Goal: Task Accomplishment & Management: Manage account settings

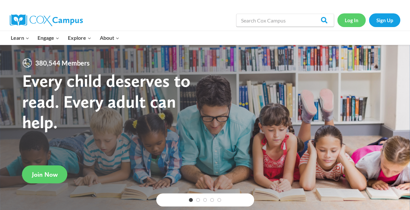
click at [353, 21] on link "Log In" at bounding box center [351, 19] width 28 height 13
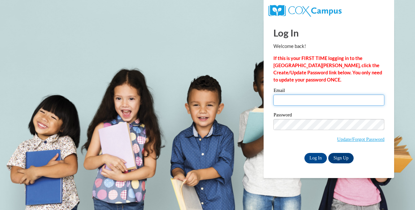
click at [350, 103] on input "Email" at bounding box center [328, 100] width 111 height 11
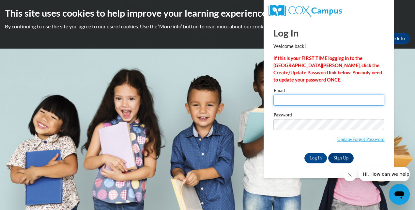
type input "alyson.jefferson@cobbk12.org"
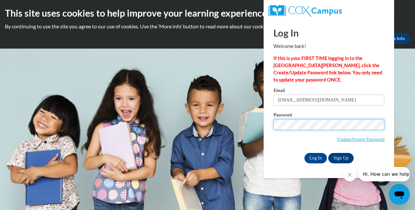
click at [304, 153] on input "Log In" at bounding box center [315, 158] width 23 height 10
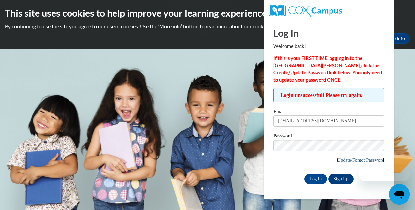
click at [343, 159] on link "Update/Forgot Password" at bounding box center [360, 159] width 47 height 5
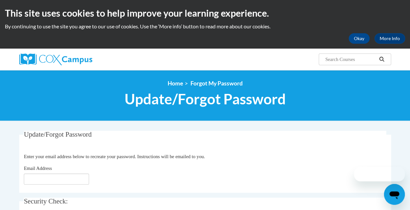
scroll to position [79, 0]
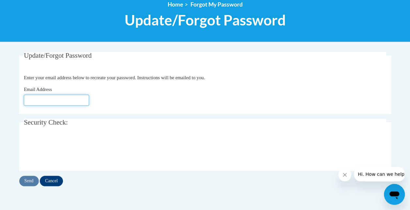
click at [58, 103] on input "Email Address" at bounding box center [56, 100] width 65 height 11
type input "[EMAIL_ADDRESS][DOMAIN_NAME]"
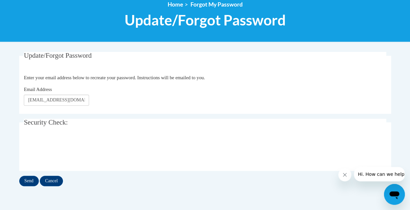
scroll to position [91, 0]
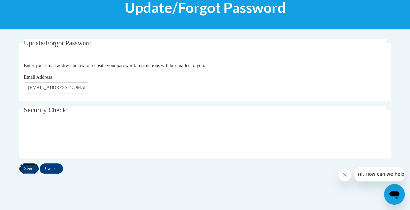
click at [29, 168] on input "Send" at bounding box center [29, 168] width 20 height 10
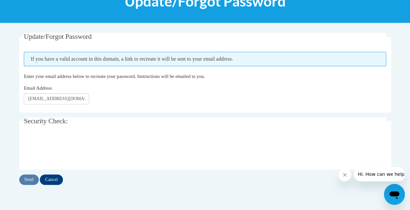
scroll to position [88, 0]
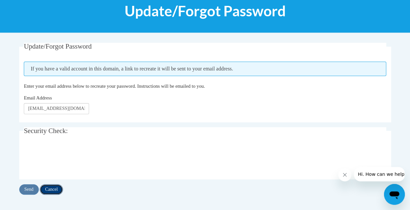
click at [58, 188] on input "Cancel" at bounding box center [51, 189] width 23 height 10
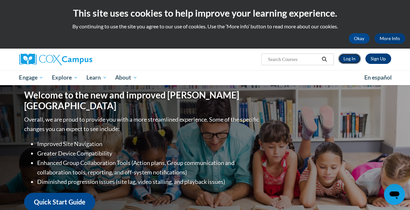
click at [352, 55] on link "Log In" at bounding box center [349, 58] width 22 height 10
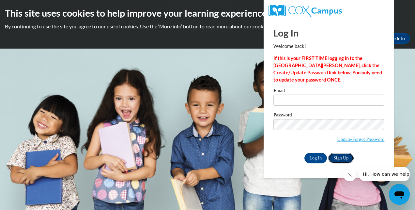
click at [343, 160] on link "Sign Up" at bounding box center [340, 158] width 25 height 10
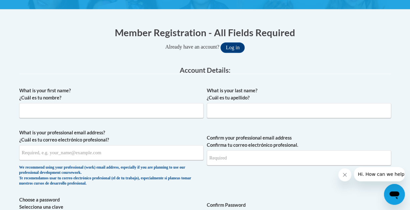
scroll to position [113, 0]
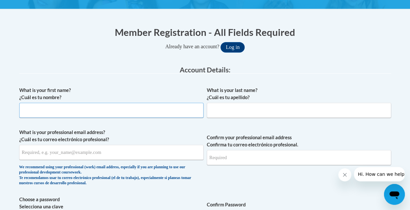
click at [180, 109] on input "What is your first name? ¿Cuál es tu nombre?" at bounding box center [111, 110] width 184 height 15
type input "Alyson"
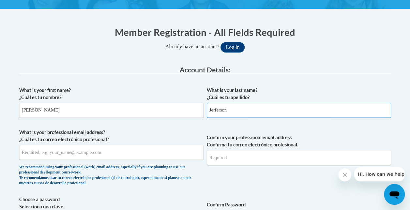
type input "Jefferson"
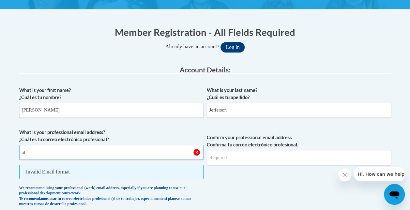
type input "alyson.jefferson@cobbk12.org"
click at [165, 129] on label "What is your professional email address? ¿Cuál es tu correo electrónico profesi…" at bounding box center [111, 136] width 184 height 14
click at [165, 145] on input "alyson.jefferson@cobbk12.org" at bounding box center [111, 152] width 184 height 15
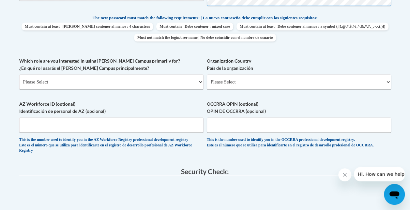
scroll to position [342, 0]
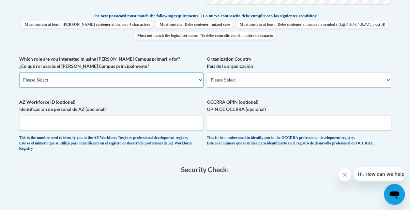
click at [165, 80] on select "Please Select College/University | Colegio/Universidad Community/Nonprofit Part…" at bounding box center [111, 79] width 184 height 15
select select "fbf2d438-af2f-41f8-98f1-81c410e29de3"
click at [19, 72] on select "Please Select College/University | Colegio/Universidad Community/Nonprofit Part…" at bounding box center [111, 79] width 184 height 15
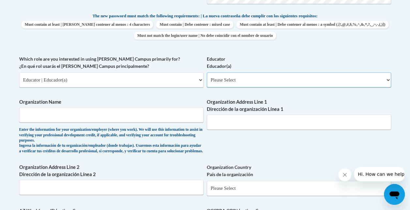
click at [231, 83] on select "Please Select Early Learning/Daycare Teacher/Family Home Care Provider | Maestr…" at bounding box center [299, 79] width 184 height 15
select select "8e40623d-54d0-45cd-9f92-5df65cd3f8cf"
click at [207, 72] on select "Please Select Early Learning/Daycare Teacher/Family Home Care Provider | Maestr…" at bounding box center [299, 79] width 184 height 15
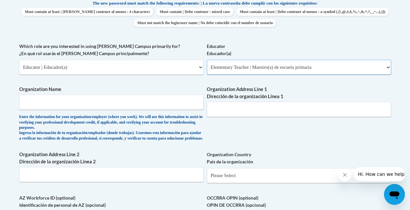
scroll to position [357, 0]
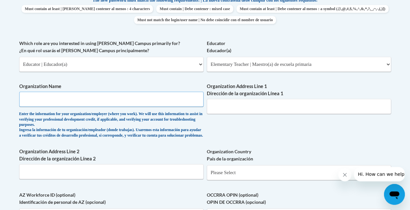
click at [174, 106] on input "Organization Name" at bounding box center [111, 99] width 184 height 15
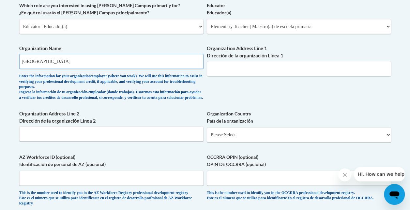
scroll to position [392, 0]
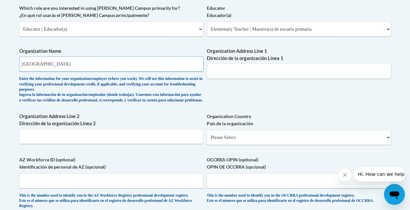
type input "Cobb County Schools"
click at [267, 74] on input "Organization Address Line 1 Dirección de la organización Línea 1" at bounding box center [299, 71] width 184 height 15
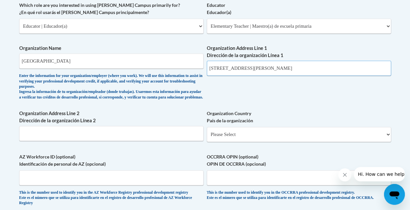
scroll to position [396, 0]
type input "514 Glover St"
click at [252, 94] on div "What is your first name? ¿Cuál es tu nombre? Alyson What is your last name? ¿Cu…" at bounding box center [205, 6] width 372 height 411
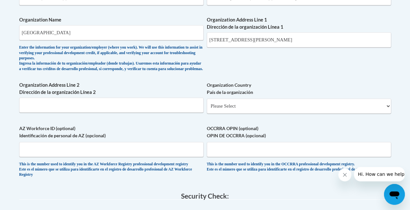
scroll to position [431, 0]
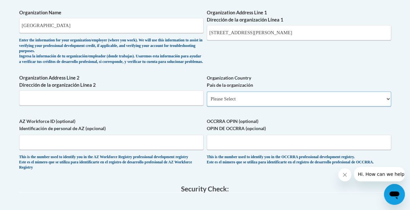
click at [248, 106] on select "Please Select United States | Estados Unidos Outside of the United States | Fue…" at bounding box center [299, 98] width 184 height 15
select select "ad49bcad-a171-4b2e-b99c-48b446064914"
click at [207, 96] on select "Please Select United States | Estados Unidos Outside of the United States | Fue…" at bounding box center [299, 98] width 184 height 15
select select
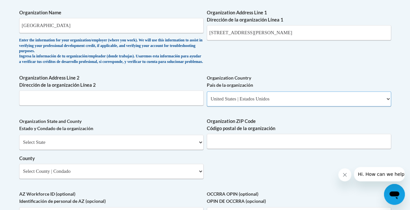
scroll to position [450, 0]
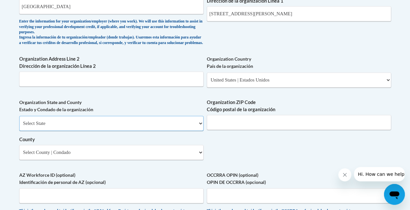
click at [189, 125] on select "Select State Alabama Alaska Arizona Arkansas California Colorado Connecticut De…" at bounding box center [111, 123] width 184 height 15
select select "Georgia"
click at [19, 121] on select "Select State Alabama Alaska Arizona Arkansas California Colorado Connecticut De…" at bounding box center [111, 123] width 184 height 15
click at [187, 160] on select "Select County Appling Atkinson Bacon Baker Baldwin Banks Barrow Bartow Ben Hill…" at bounding box center [111, 152] width 184 height 15
select select "Cobb"
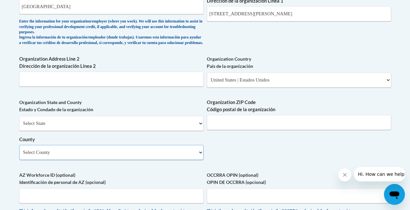
click at [19, 150] on select "Select County Appling Atkinson Bacon Baker Baldwin Banks Barrow Bartow Ben Hill…" at bounding box center [111, 152] width 184 height 15
click at [244, 128] on input "Organization ZIP Code Código postal de la organización" at bounding box center [299, 122] width 184 height 15
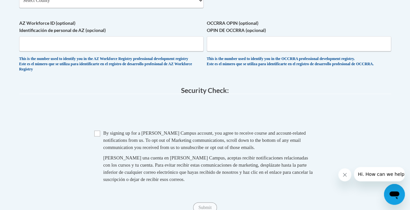
scroll to position [602, 0]
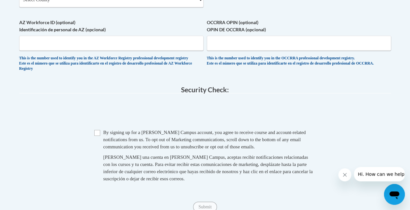
type input "30060"
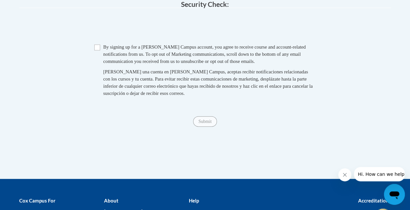
scroll to position [688, 0]
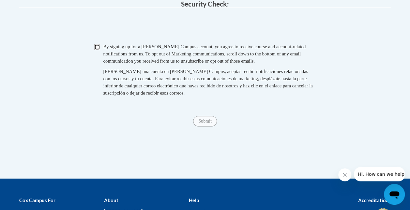
click at [98, 50] on input "Checkbox" at bounding box center [97, 47] width 6 height 6
checkbox input "true"
click at [203, 126] on input "Submit" at bounding box center [204, 121] width 23 height 10
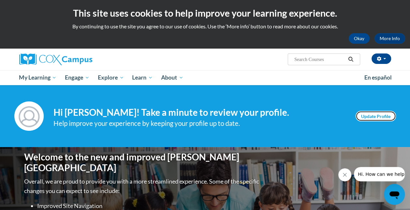
click at [366, 117] on link "Update Profile" at bounding box center [375, 116] width 40 height 10
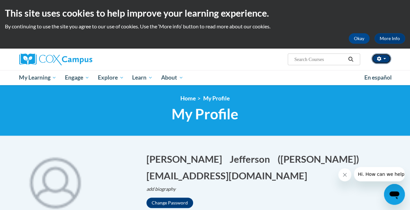
click at [377, 57] on icon "button" at bounding box center [378, 58] width 5 height 5
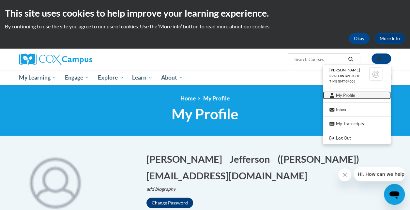
click at [345, 95] on link "My Profile" at bounding box center [357, 95] width 68 height 8
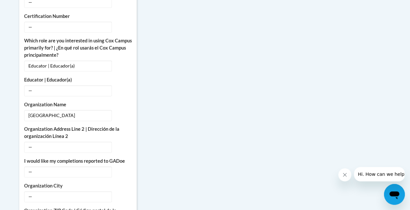
scroll to position [411, 0]
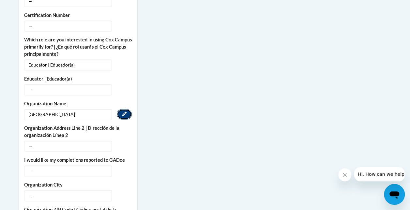
click at [129, 109] on button "Edit" at bounding box center [124, 114] width 15 height 10
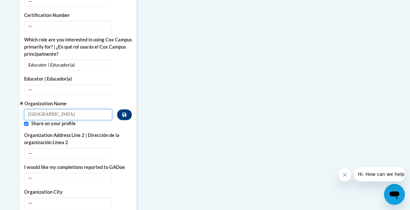
click at [79, 109] on input "[GEOGRAPHIC_DATA]" at bounding box center [68, 114] width 88 height 11
type input "[GEOGRAPHIC_DATA]"
click at [126, 112] on icon "Custom profile fields" at bounding box center [124, 114] width 4 height 4
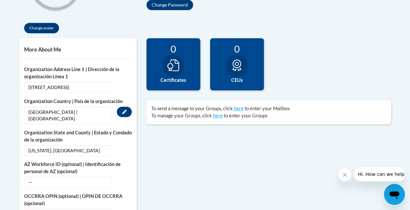
scroll to position [197, 0]
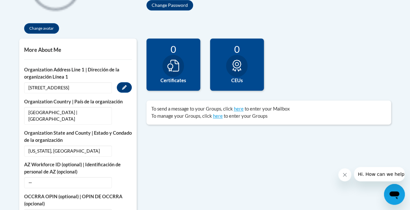
click at [63, 89] on span "[STREET_ADDRESS]" at bounding box center [68, 87] width 88 height 11
drag, startPoint x: 63, startPoint y: 89, endPoint x: 122, endPoint y: 87, distance: 59.0
click at [122, 87] on button "Edit" at bounding box center [124, 87] width 15 height 10
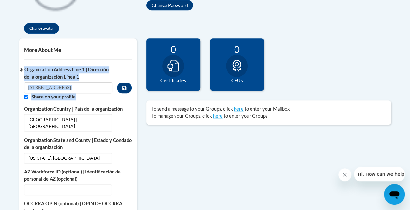
click at [79, 89] on input "[STREET_ADDRESS]" at bounding box center [68, 87] width 88 height 11
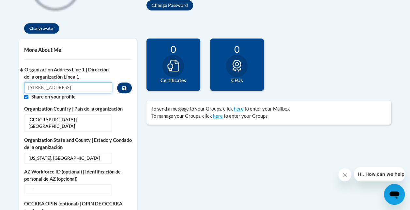
click at [79, 89] on input "[STREET_ADDRESS]" at bounding box center [68, 87] width 88 height 11
type input "[STREET_ADDRESS]"
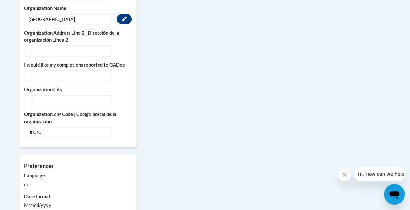
scroll to position [514, 0]
click at [97, 126] on span "30060" at bounding box center [68, 131] width 88 height 11
click at [122, 129] on icon "Custom profile fields" at bounding box center [124, 131] width 5 height 5
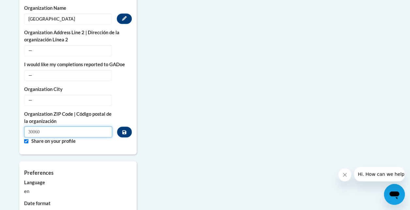
click at [78, 126] on input "30060" at bounding box center [68, 131] width 88 height 11
type input "30062"
click at [125, 130] on icon "Custom profile fields" at bounding box center [124, 132] width 4 height 4
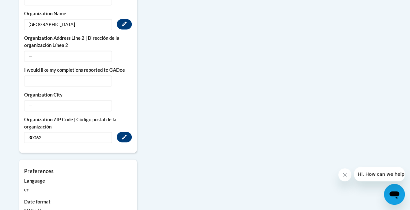
scroll to position [498, 0]
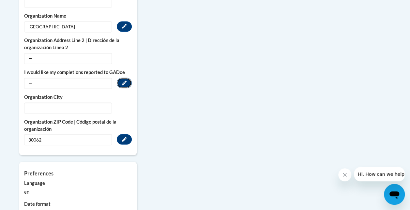
click at [123, 80] on icon "Custom profile fields" at bounding box center [124, 82] width 5 height 5
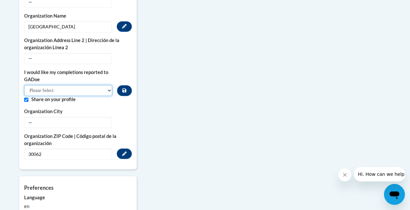
click at [96, 85] on select "Please Select Yes No" at bounding box center [68, 90] width 88 height 11
select select "603ba6f8-c7dd-435b-84cd-d4c8cfb77024"
click at [24, 85] on select "Please Select Yes No" at bounding box center [68, 90] width 88 height 11
click at [128, 85] on button "Custom profile fields" at bounding box center [124, 90] width 14 height 11
